Goal: Task Accomplishment & Management: Complete application form

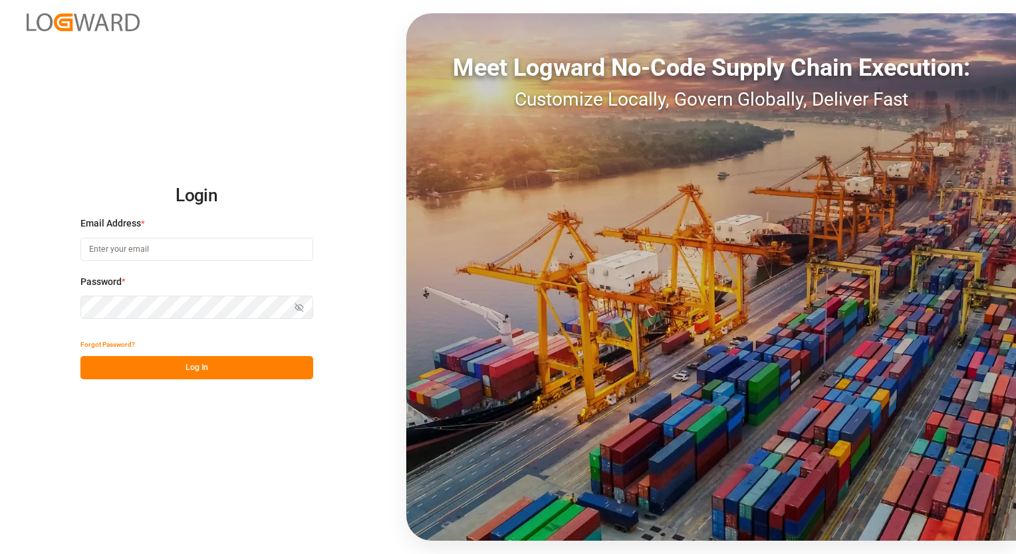
type input "[PERSON_NAME][EMAIL_ADDRESS][PERSON_NAME][DOMAIN_NAME]"
click at [189, 366] on button "Log In" at bounding box center [196, 367] width 233 height 23
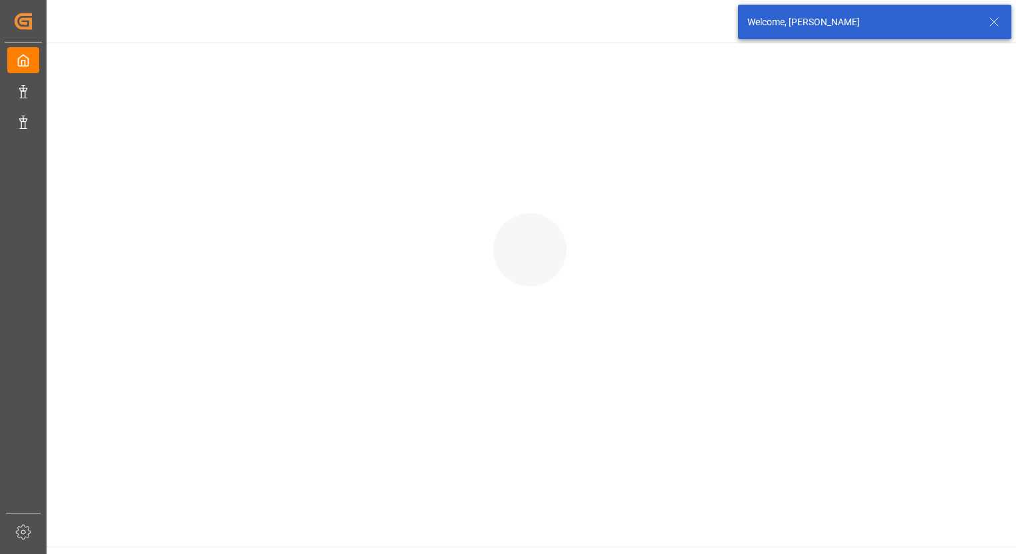
click at [189, 366] on div at bounding box center [530, 237] width 971 height 388
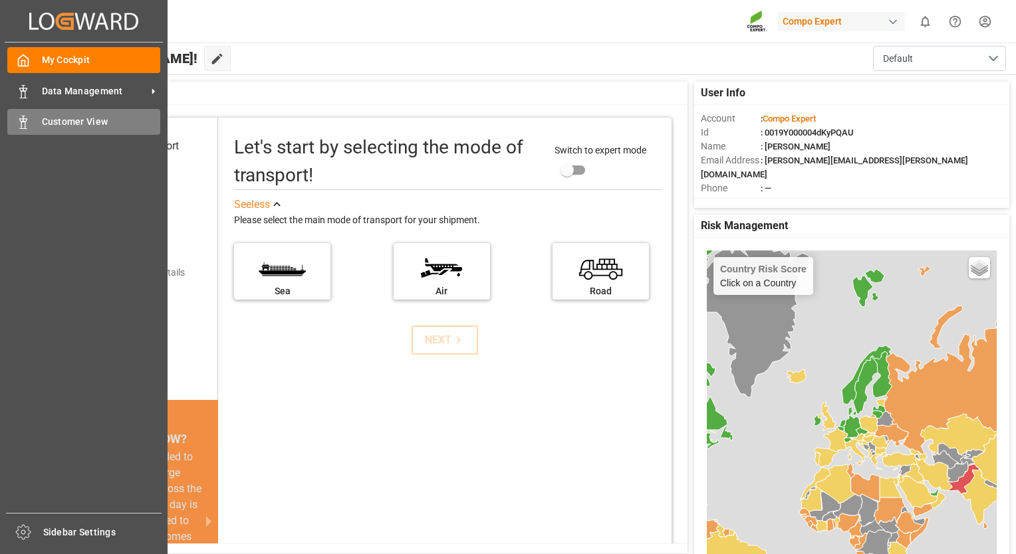
click at [58, 123] on span "Customer View" at bounding box center [101, 122] width 119 height 14
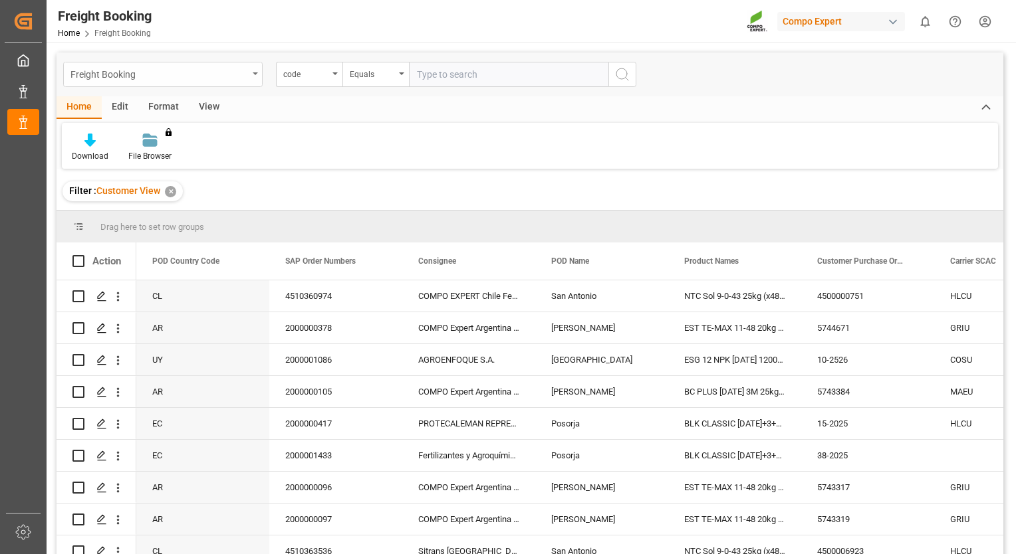
click at [131, 80] on div "Freight Booking" at bounding box center [158, 73] width 177 height 17
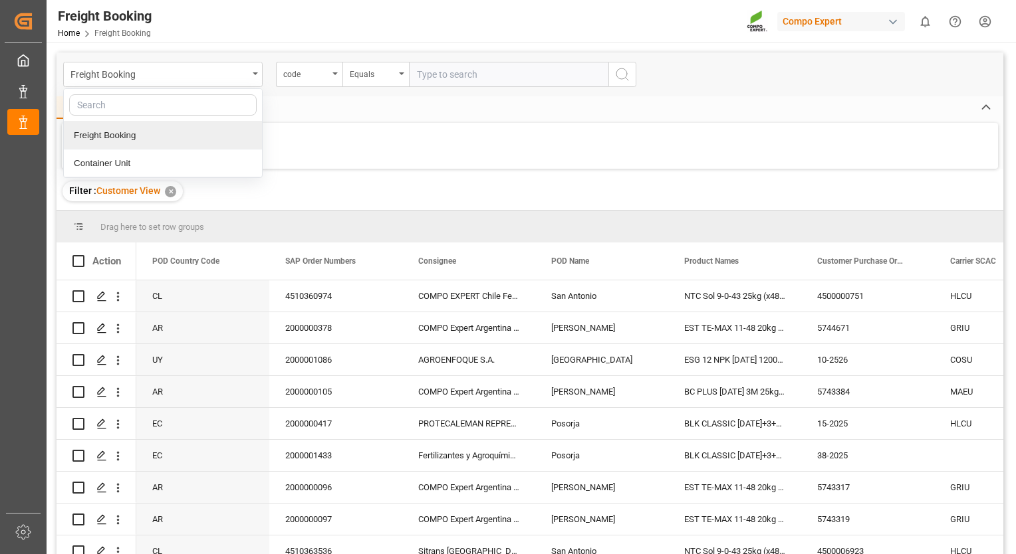
click at [114, 128] on div "Freight Booking" at bounding box center [163, 136] width 198 height 28
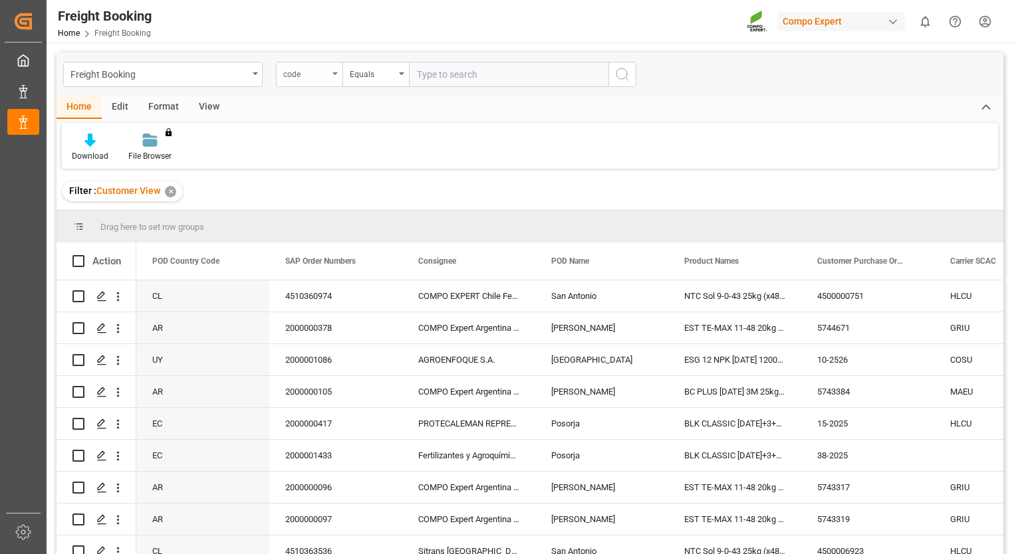
click at [298, 79] on div "code" at bounding box center [305, 72] width 45 height 15
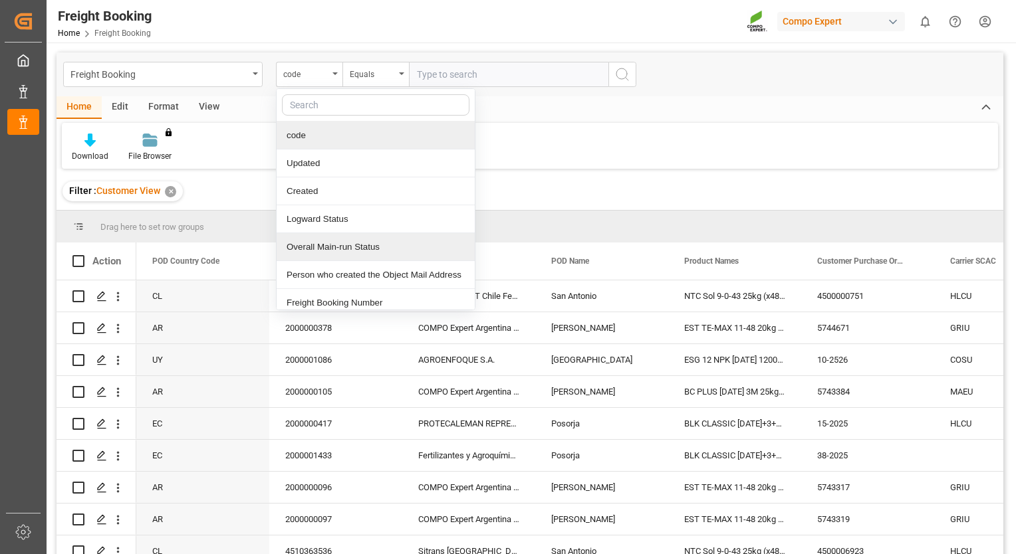
click at [337, 242] on div "Overall Main-run Status" at bounding box center [375, 247] width 198 height 28
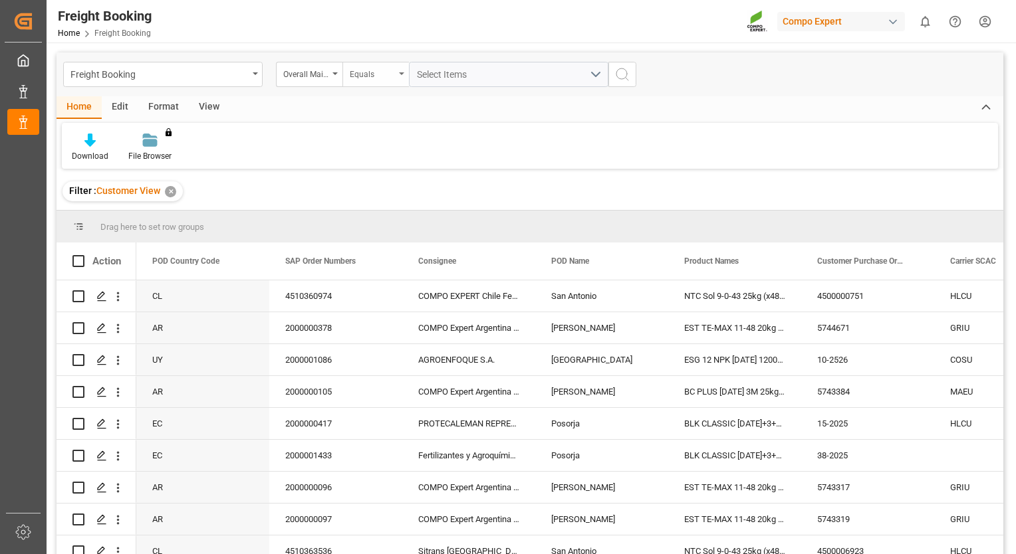
click at [373, 76] on div "Equals" at bounding box center [372, 72] width 45 height 15
click at [405, 193] on div "Contains" at bounding box center [442, 191] width 198 height 28
click at [439, 71] on span "Select Items" at bounding box center [445, 74] width 56 height 11
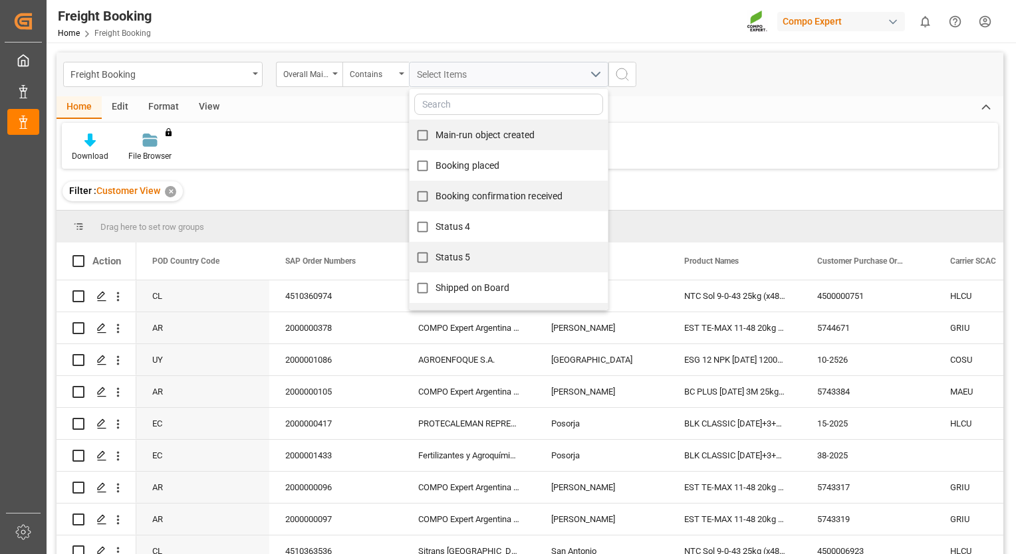
click at [479, 196] on span "Booking confirmation received" at bounding box center [499, 196] width 128 height 11
click at [435, 196] on input "Booking confirmation received" at bounding box center [422, 196] width 26 height 26
checkbox input "true"
click at [621, 73] on icon "search button" at bounding box center [622, 74] width 16 height 16
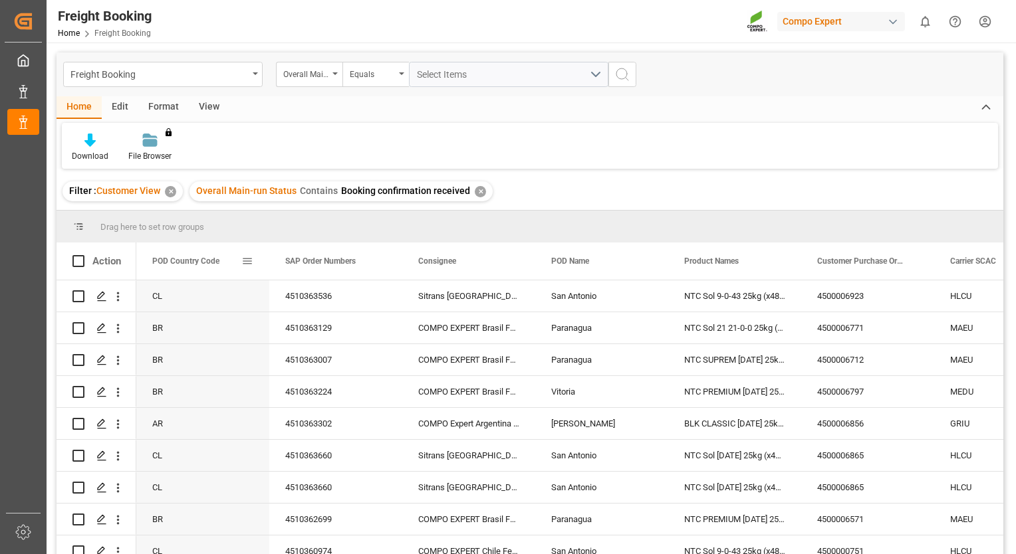
click at [249, 264] on span at bounding box center [247, 261] width 12 height 12
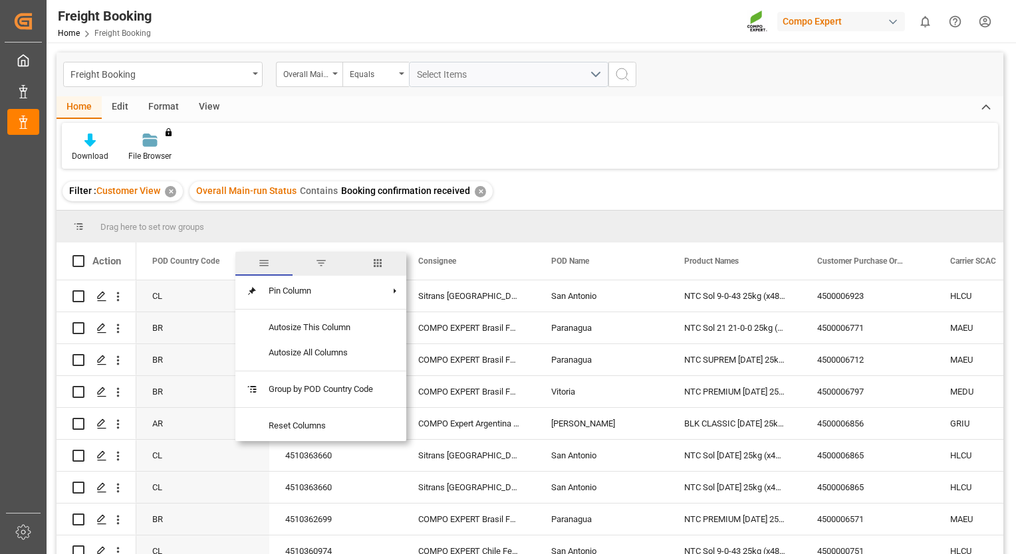
click at [320, 268] on span "filter" at bounding box center [321, 263] width 12 height 12
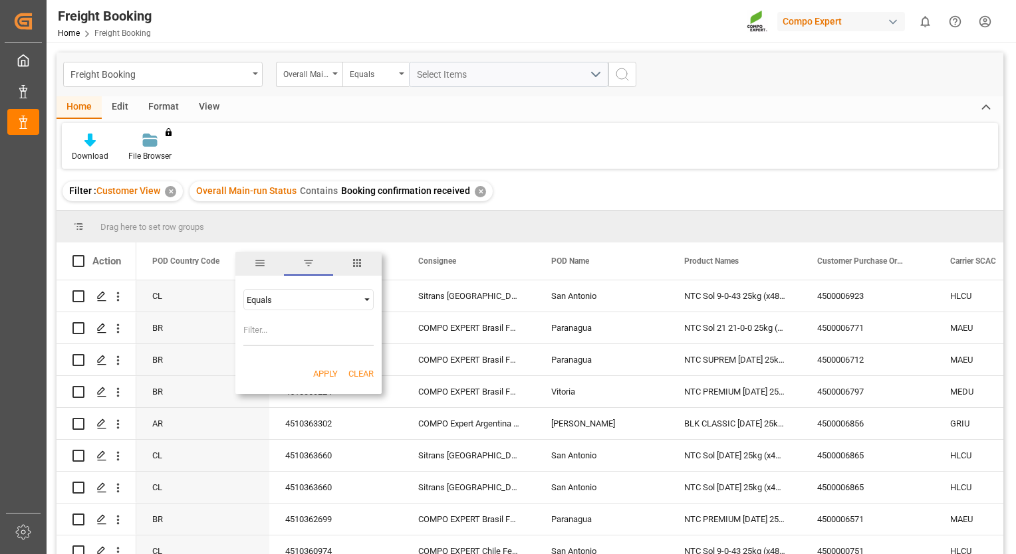
click at [365, 257] on span "columns" at bounding box center [357, 264] width 49 height 24
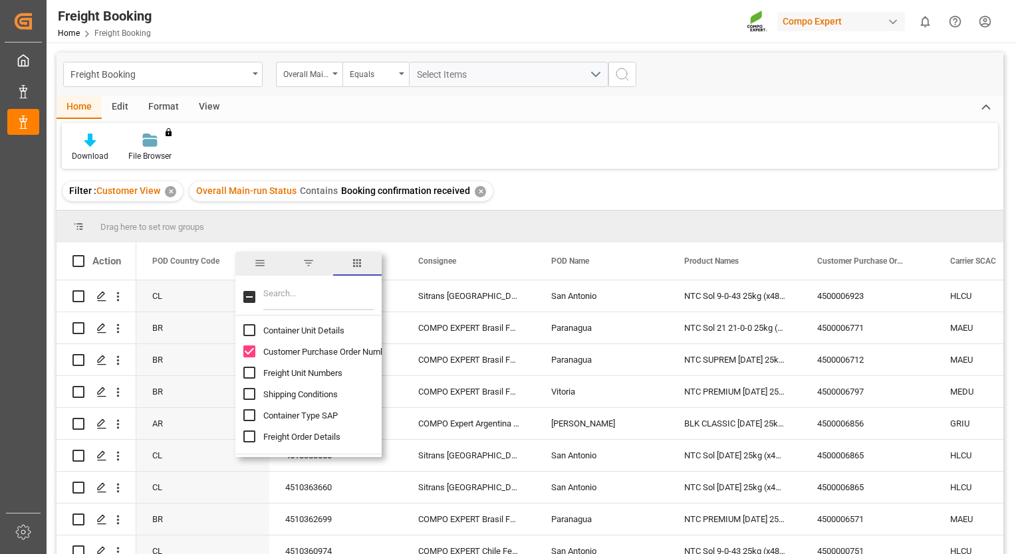
scroll to position [231, 0]
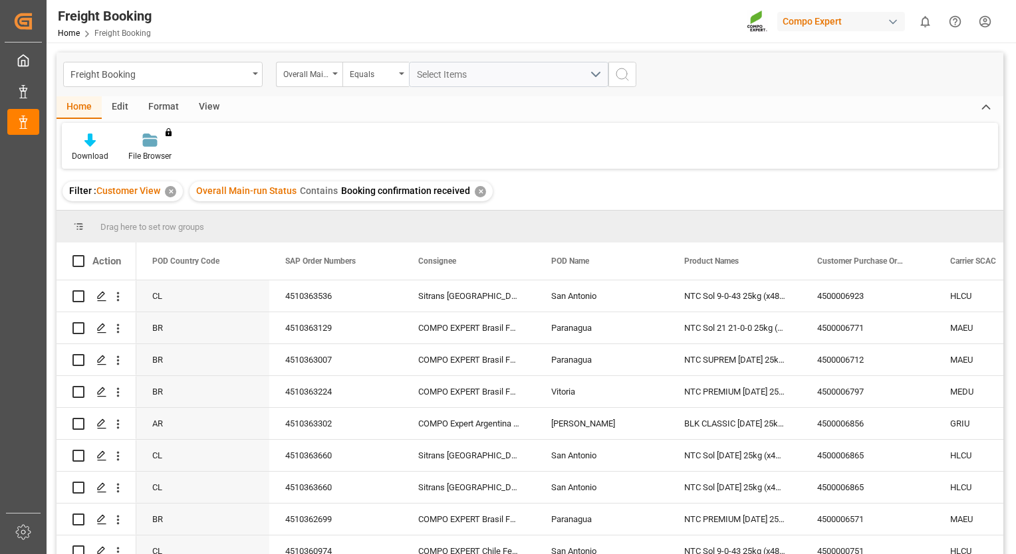
click at [241, 234] on div "Drag here to set row groups" at bounding box center [529, 227] width 946 height 32
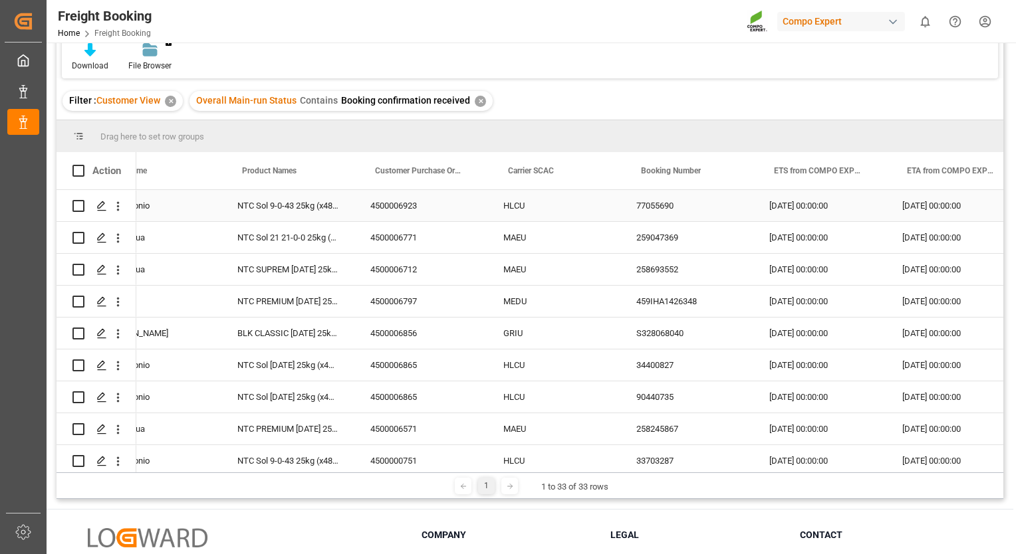
scroll to position [0, 441]
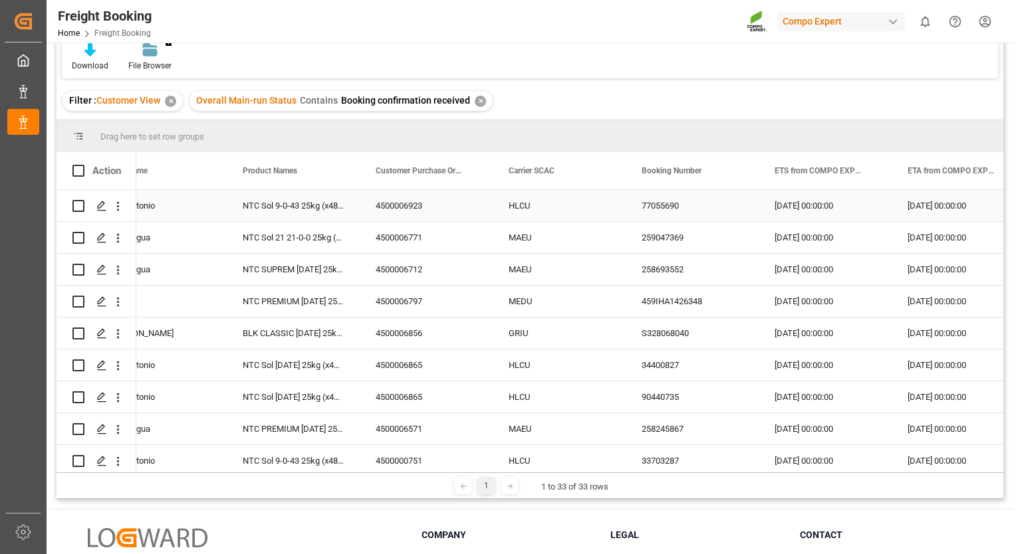
click at [308, 206] on div "NTC Sol 9-0-43 25kg (x48) INT MSE" at bounding box center [293, 205] width 133 height 31
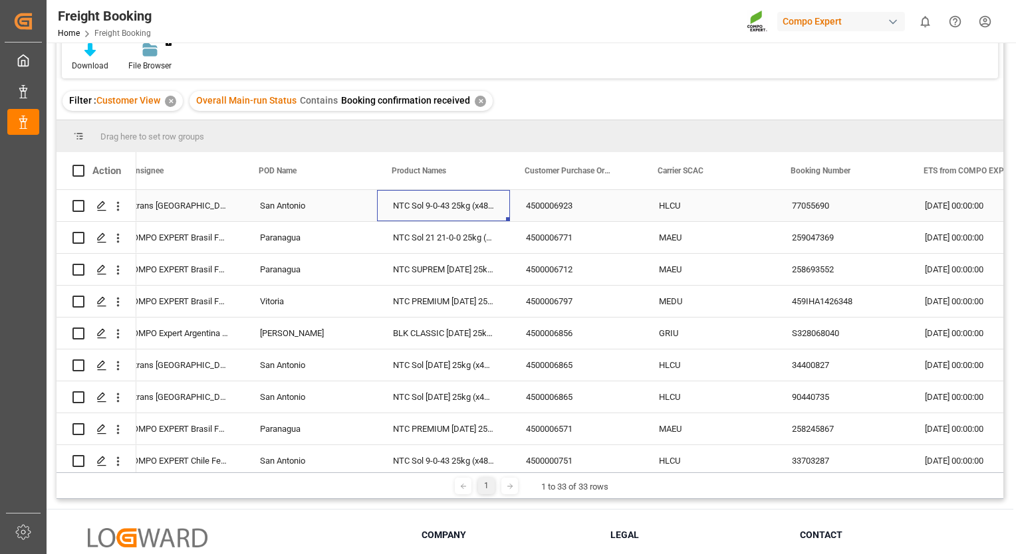
scroll to position [0, 288]
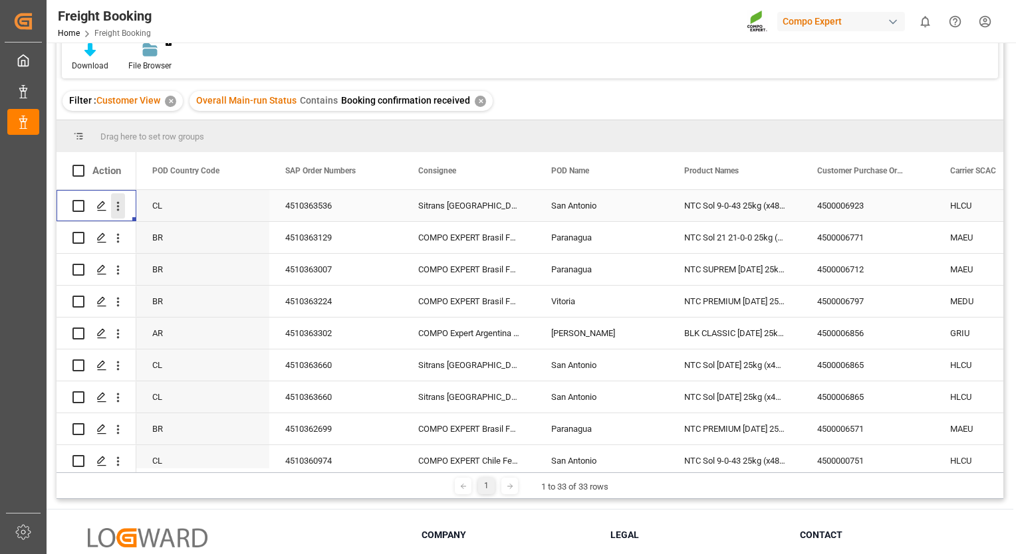
click at [117, 206] on icon "open menu" at bounding box center [118, 206] width 3 height 9
click at [169, 229] on span "Open in new tab" at bounding box center [205, 234] width 121 height 14
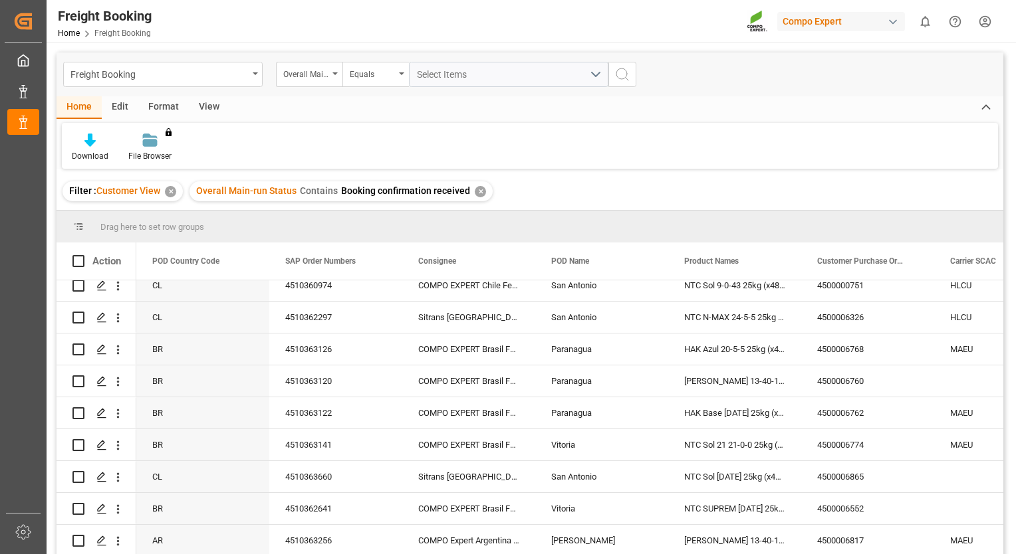
scroll to position [269, 0]
click at [244, 262] on span at bounding box center [247, 261] width 12 height 12
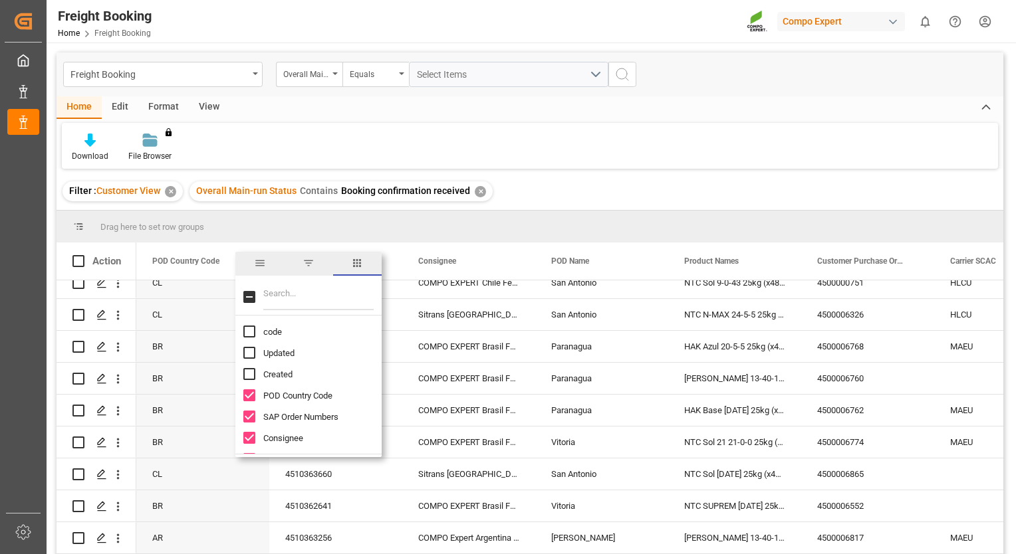
click at [244, 262] on span "general" at bounding box center [259, 264] width 49 height 24
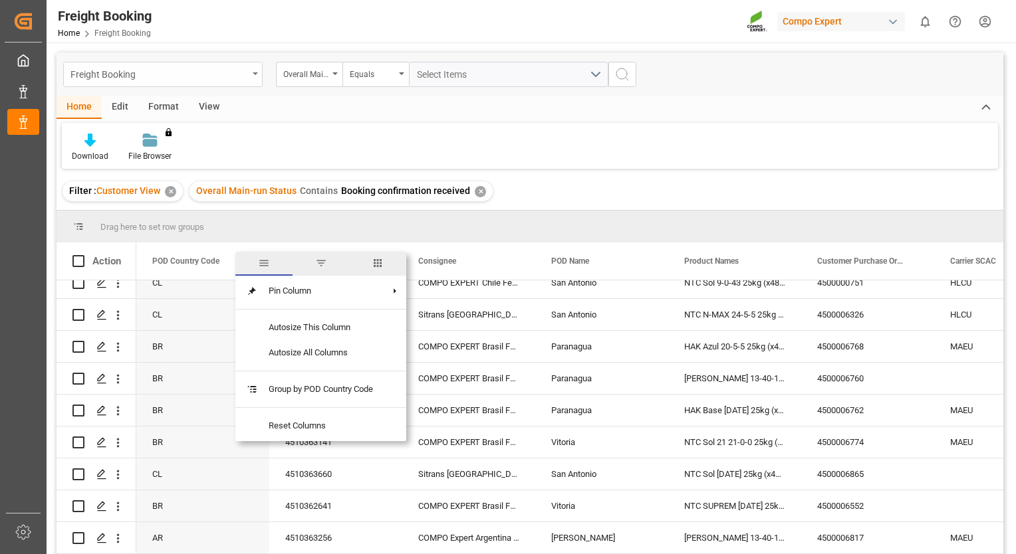
click at [257, 79] on div "Freight Booking" at bounding box center [162, 74] width 199 height 25
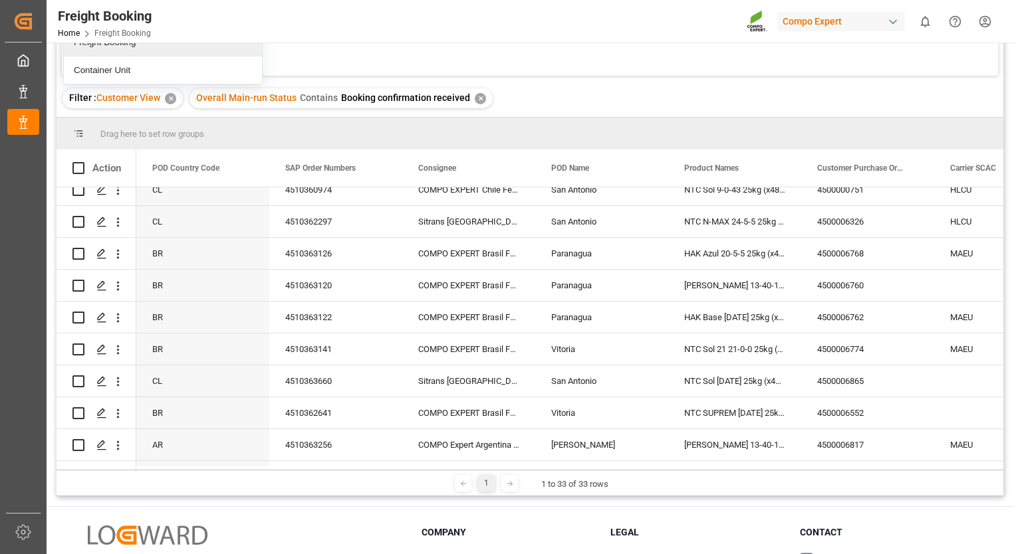
scroll to position [0, 0]
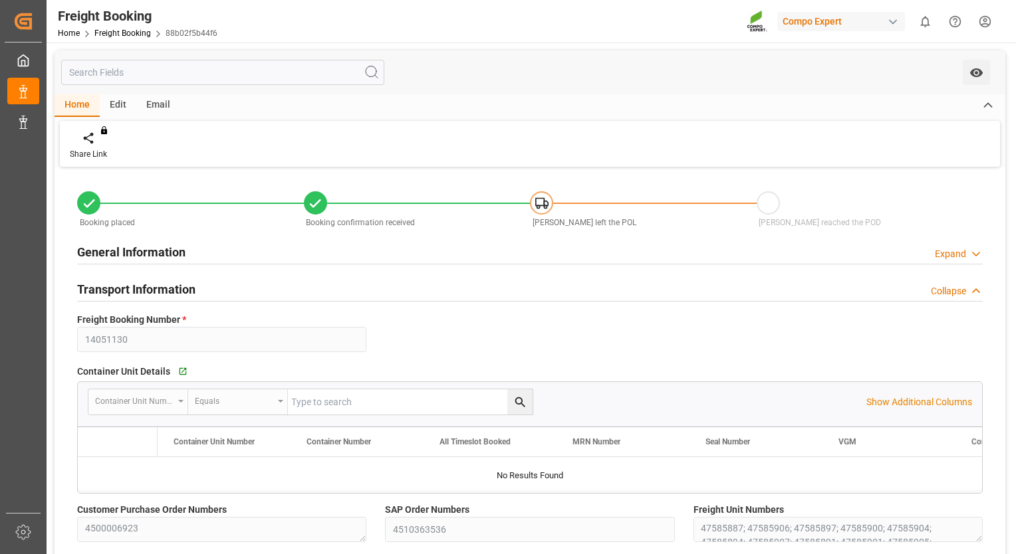
type input "HLCU"
type input "9751107"
type input "ESVLC"
type input "CLSAI"
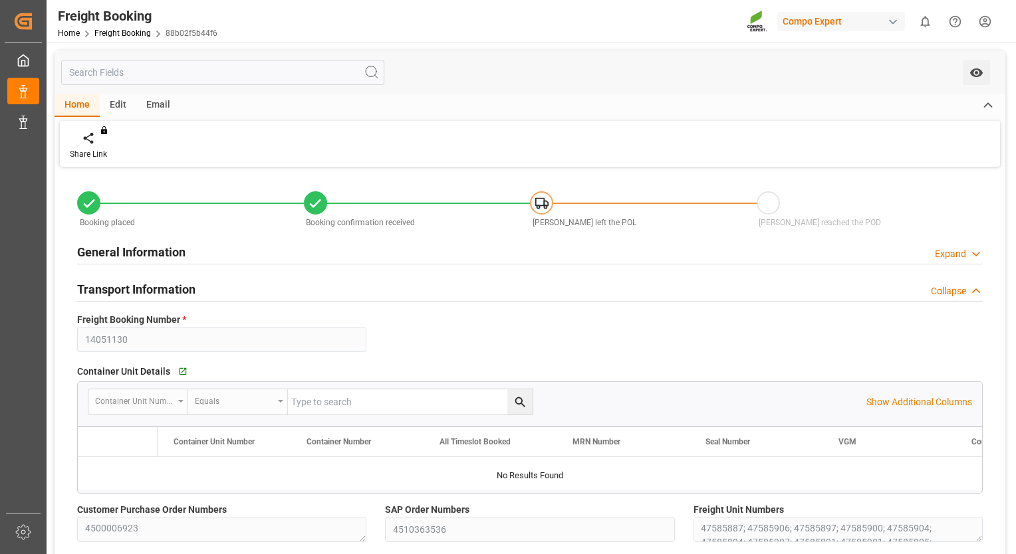
type input "500"
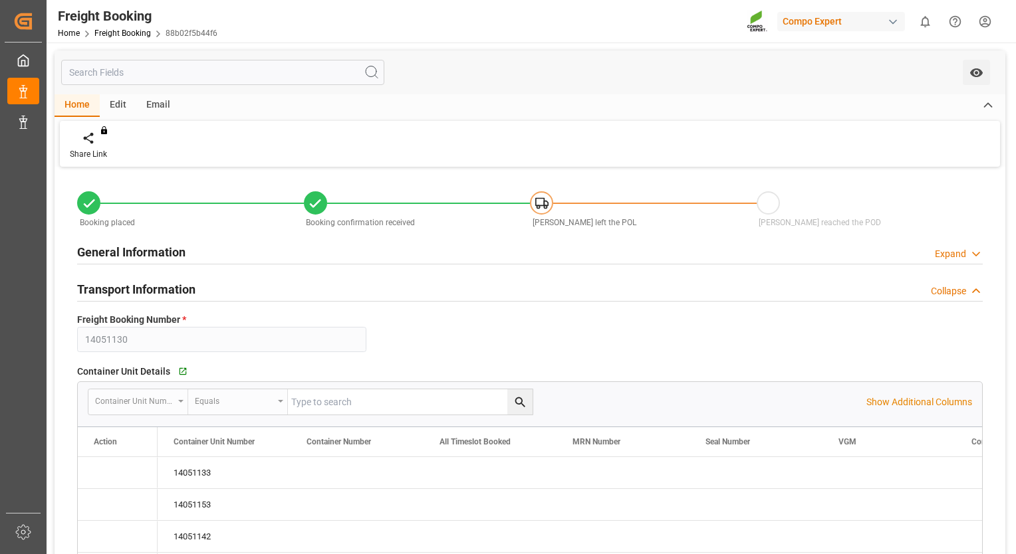
type input "05.09.2025 00:00"
type input "27.09.2025 00:00"
type input "04.11.2025 00:00"
type input "20.08.2025 10:47"
type input "05.09.2025 14:46"
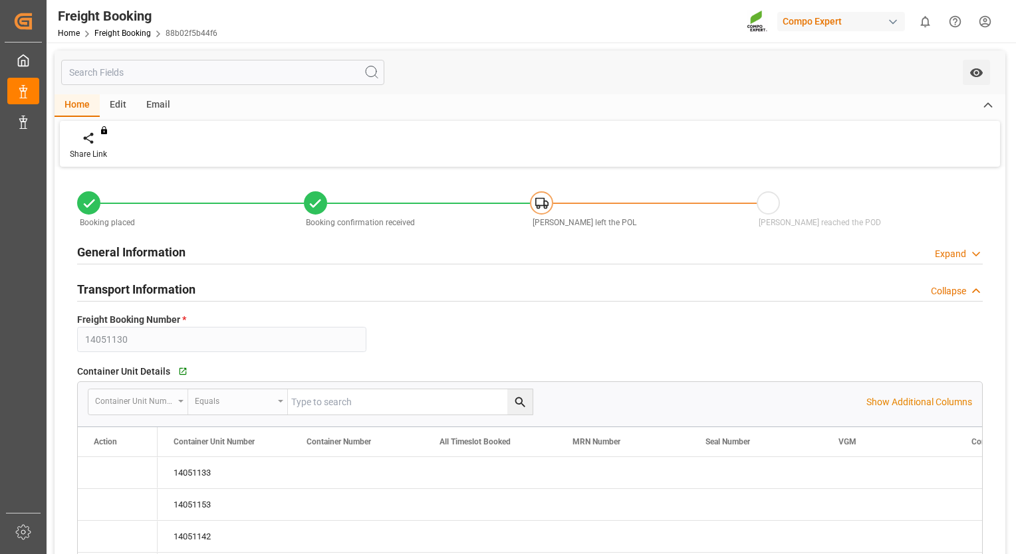
type input "05.09.2025 14:46"
